Goal: Task Accomplishment & Management: Manage account settings

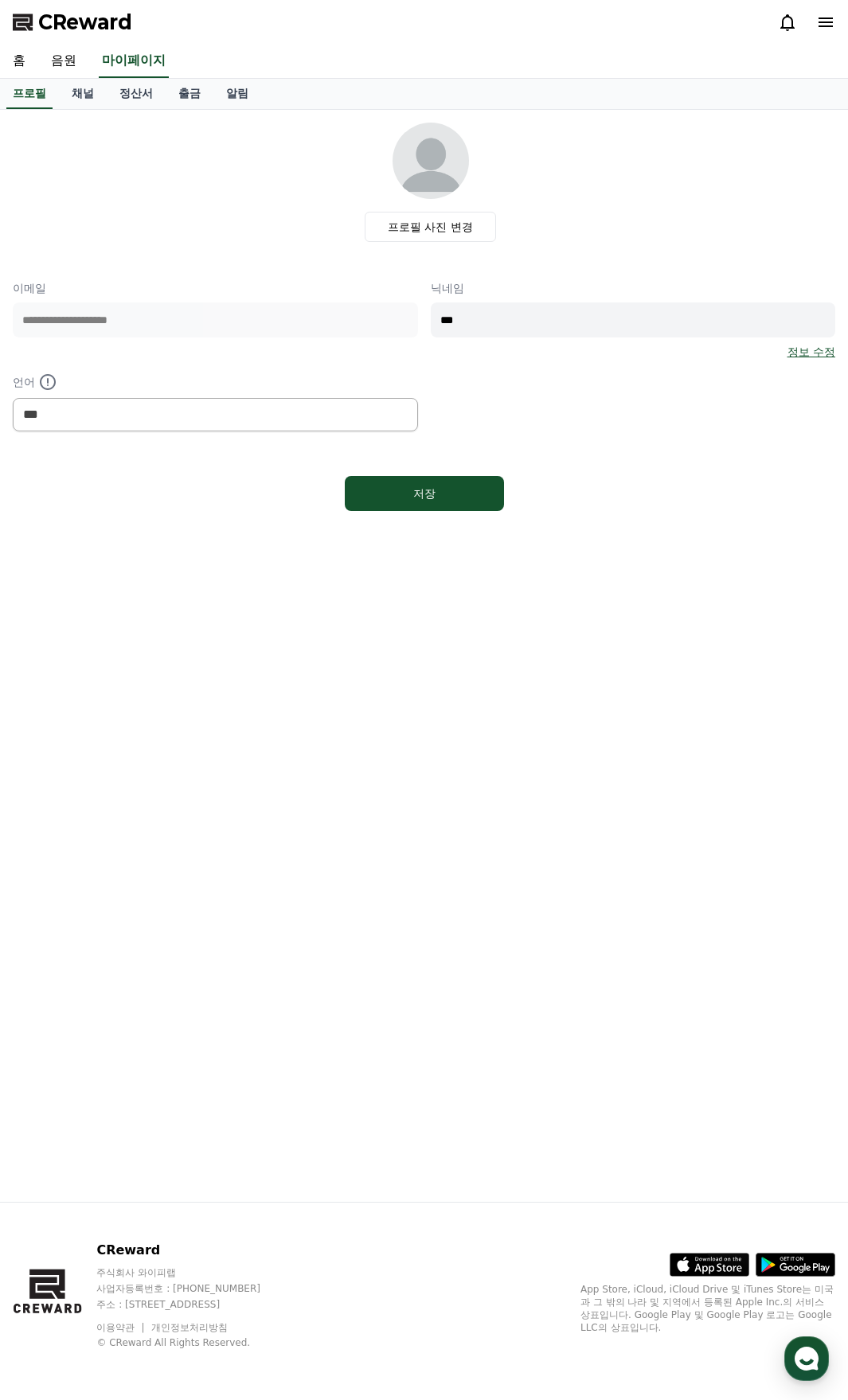
select select "**********"
click at [65, 58] on link "음원" at bounding box center [64, 61] width 51 height 34
select select "**********"
click at [626, 72] on div "홈 음원 마이페이지" at bounding box center [424, 61] width 848 height 34
